Goal: Information Seeking & Learning: Learn about a topic

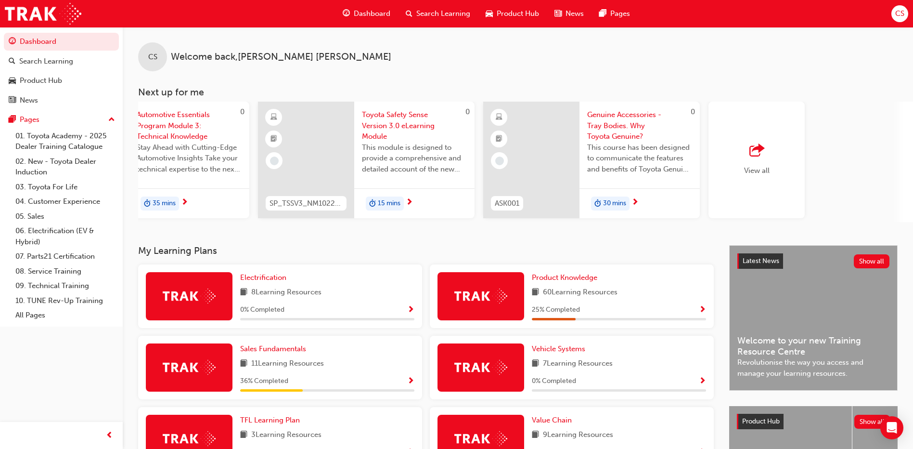
scroll to position [0, 575]
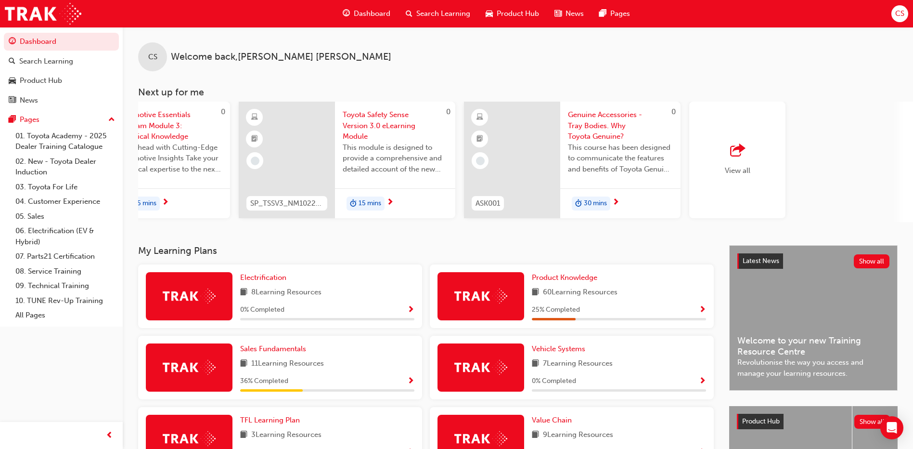
click at [746, 147] on div "button" at bounding box center [738, 150] width 26 height 13
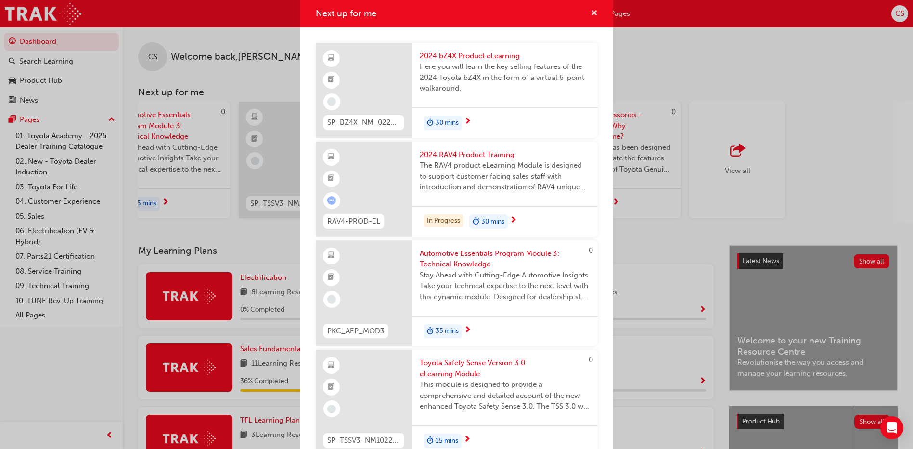
drag, startPoint x: 585, startPoint y: 12, endPoint x: 587, endPoint y: 64, distance: 52.5
click at [591, 15] on span "cross-icon" at bounding box center [594, 14] width 7 height 9
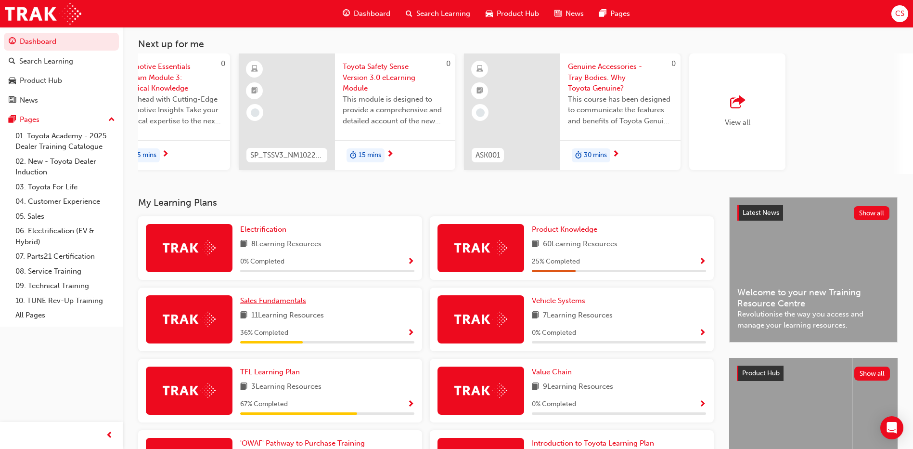
scroll to position [96, 0]
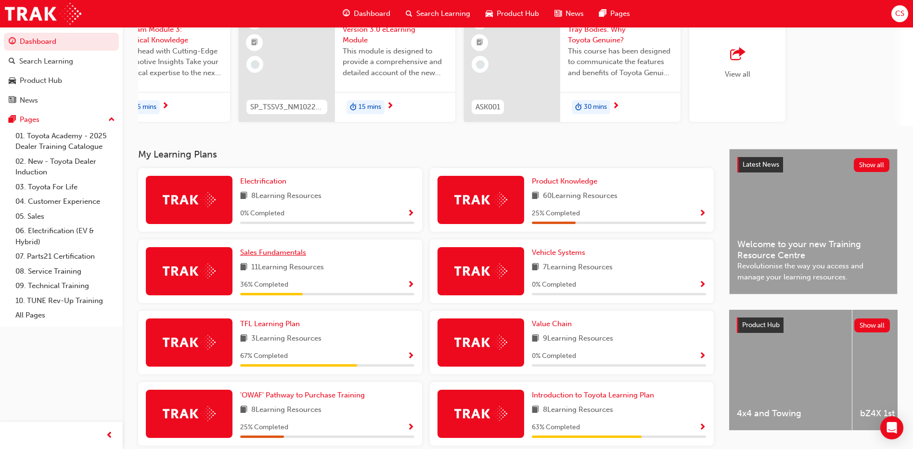
click at [270, 257] on span "Sales Fundamentals" at bounding box center [273, 252] width 66 height 9
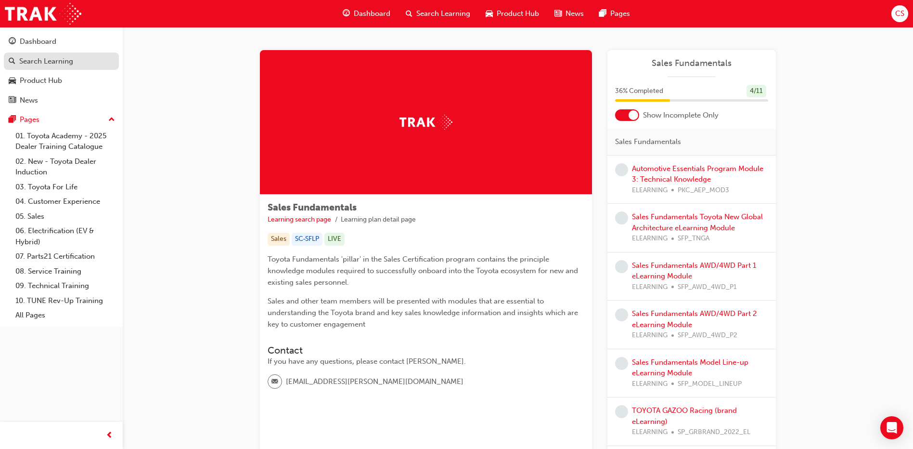
click at [27, 61] on div "Search Learning" at bounding box center [46, 61] width 54 height 11
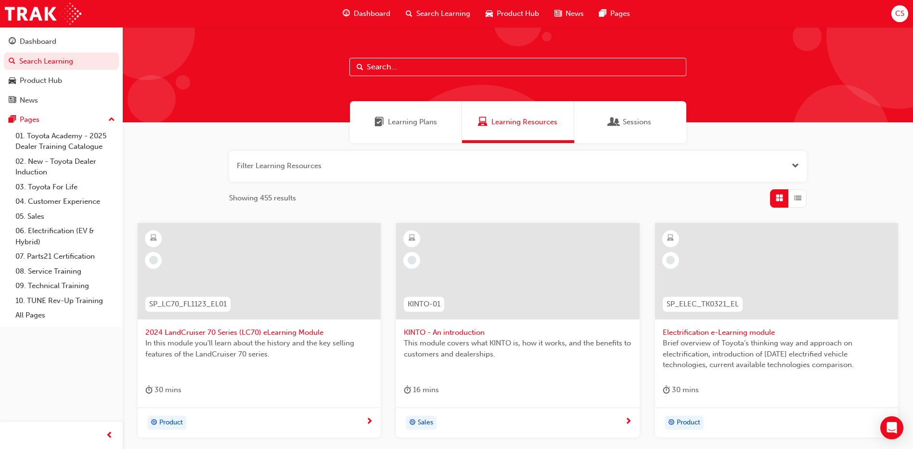
click at [436, 72] on input "text" at bounding box center [518, 67] width 337 height 18
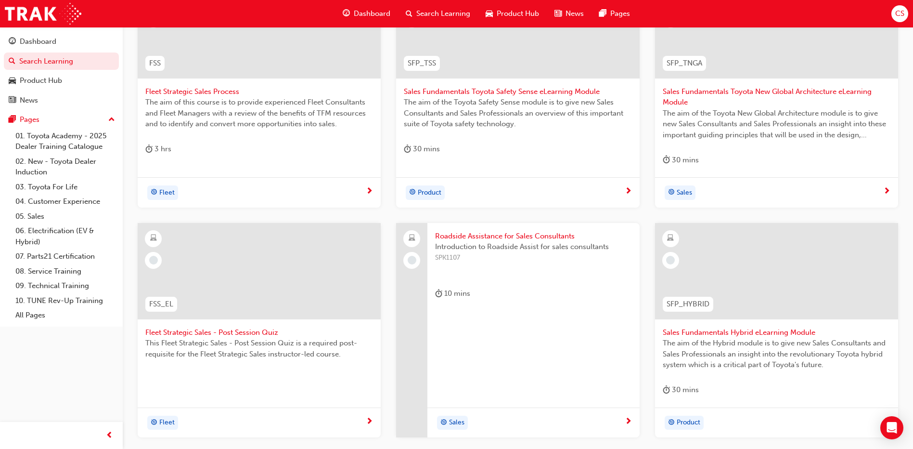
scroll to position [347, 0]
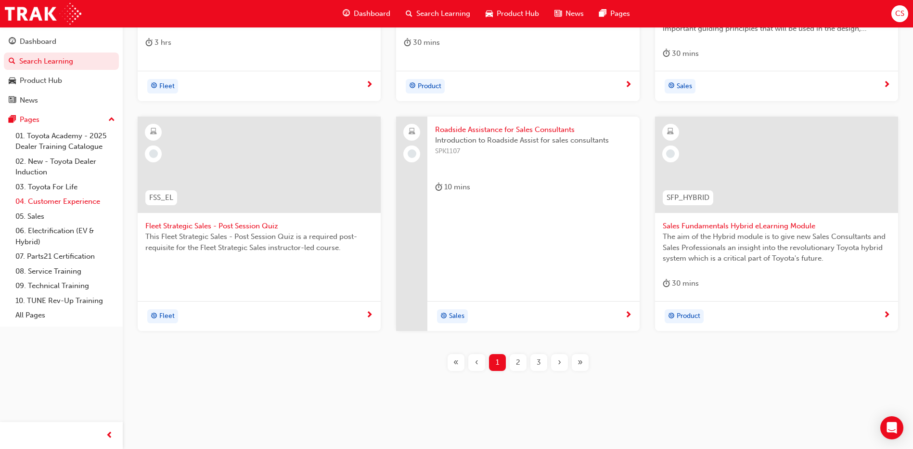
type input "SALES"
click at [66, 201] on link "04. Customer Experience" at bounding box center [65, 201] width 107 height 15
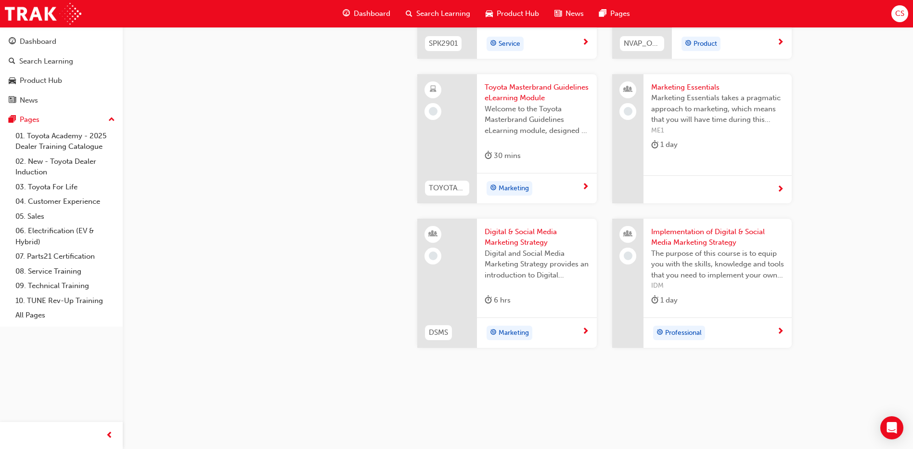
scroll to position [1552, 0]
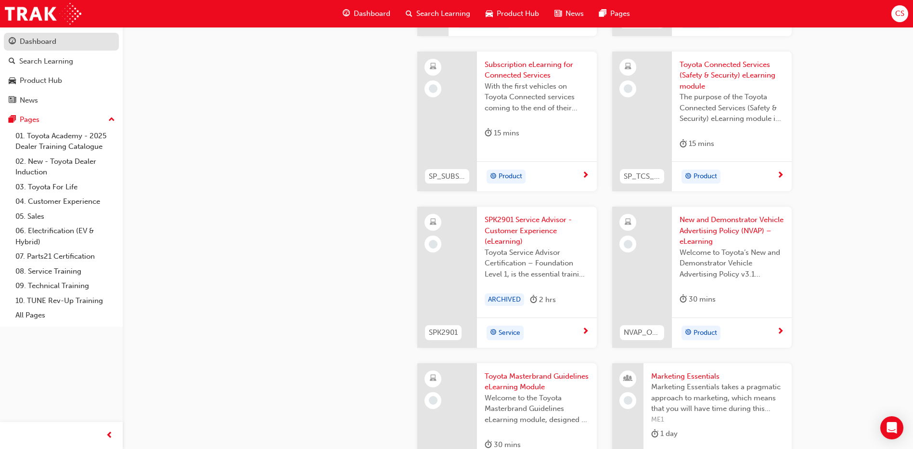
click at [21, 45] on div "Dashboard" at bounding box center [38, 41] width 37 height 11
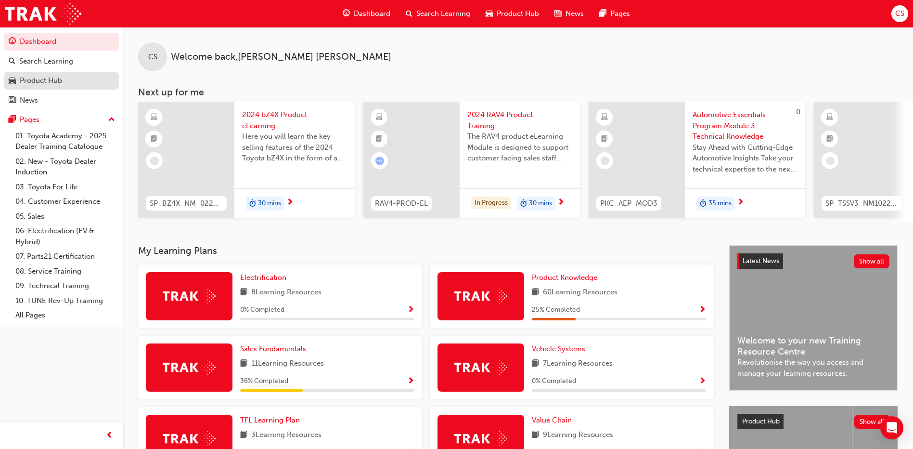
click at [32, 84] on div "Product Hub" at bounding box center [41, 80] width 42 height 11
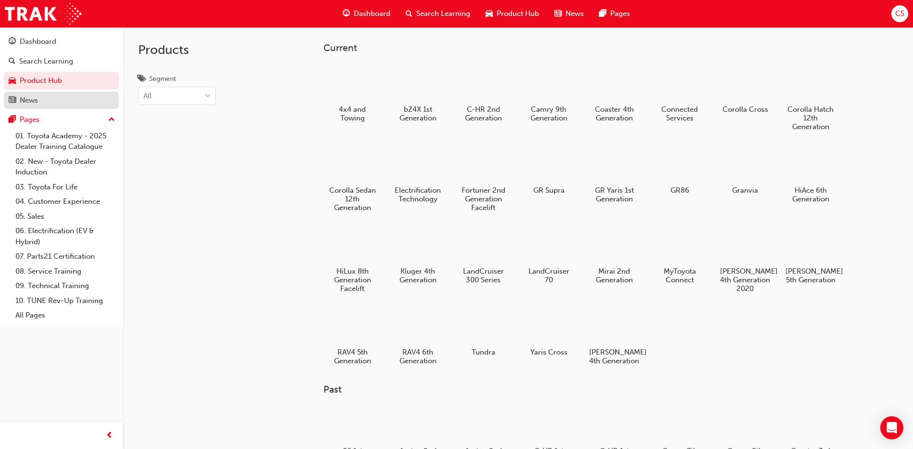
click at [37, 102] on div "News" at bounding box center [29, 100] width 18 height 11
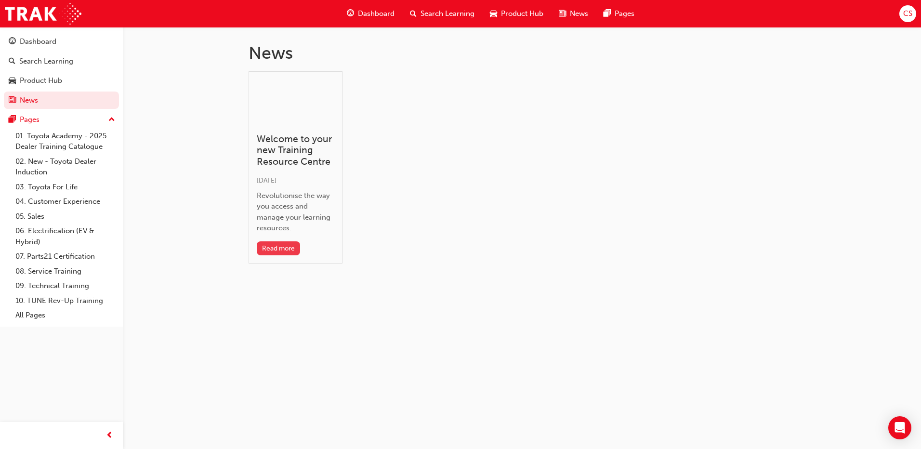
click at [277, 244] on button "Read more" at bounding box center [279, 248] width 44 height 14
